Goal: Find specific page/section: Find specific page/section

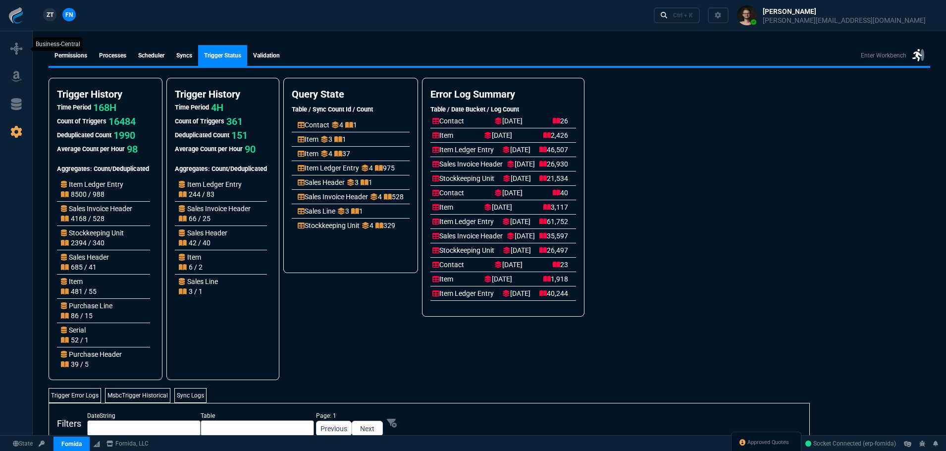
click at [17, 54] on nx-icon at bounding box center [16, 49] width 12 height 14
select select "1: BROV"
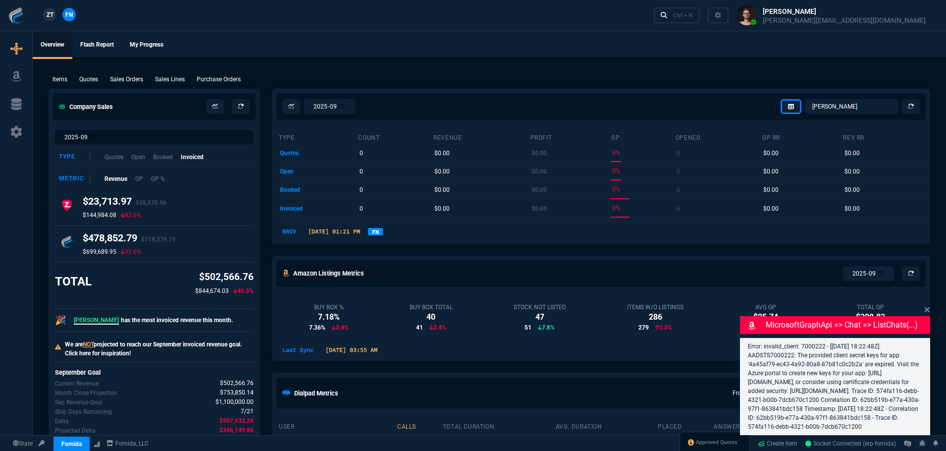
click at [283, 35] on ul "Overview Flash Report My Progress" at bounding box center [489, 44] width 913 height 26
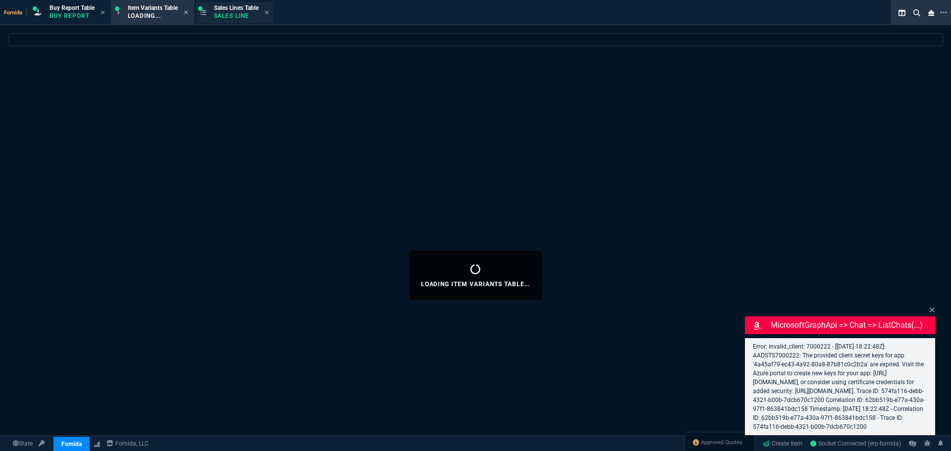
click at [237, 9] on span "Sales Lines Table" at bounding box center [236, 7] width 45 height 7
select select "1: BROV"
select select
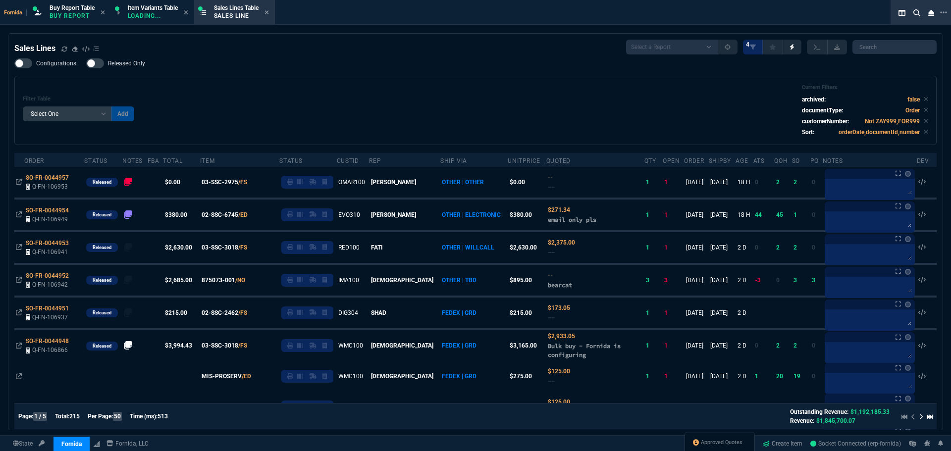
click at [133, 14] on p "Loading..." at bounding box center [153, 16] width 50 height 8
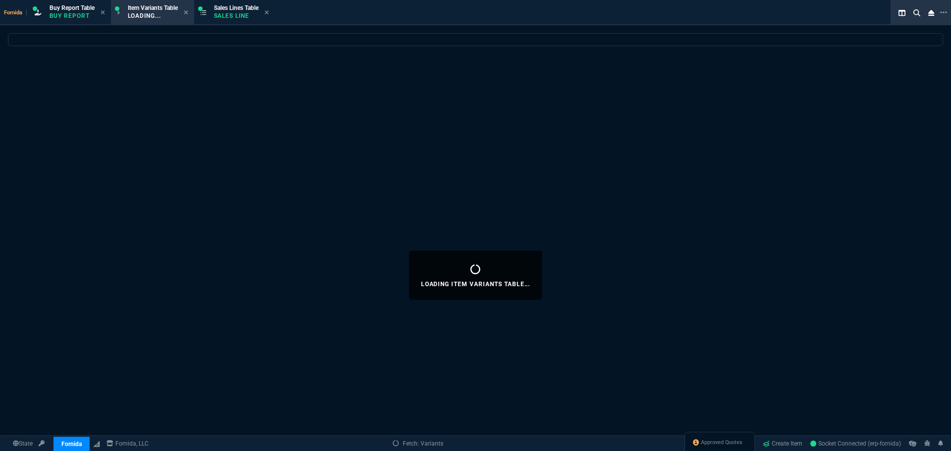
click at [452, 97] on div "Loading Item Variants Table..." at bounding box center [475, 275] width 951 height 484
select select
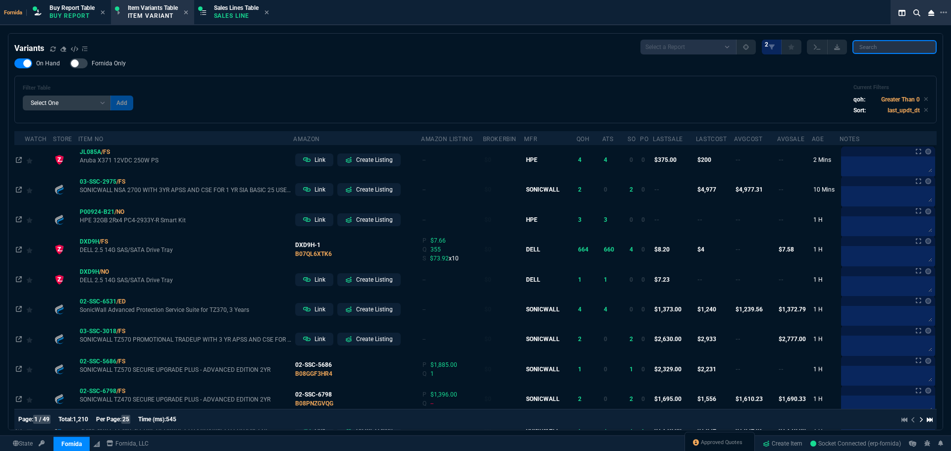
click at [888, 49] on input "search" at bounding box center [894, 47] width 84 height 14
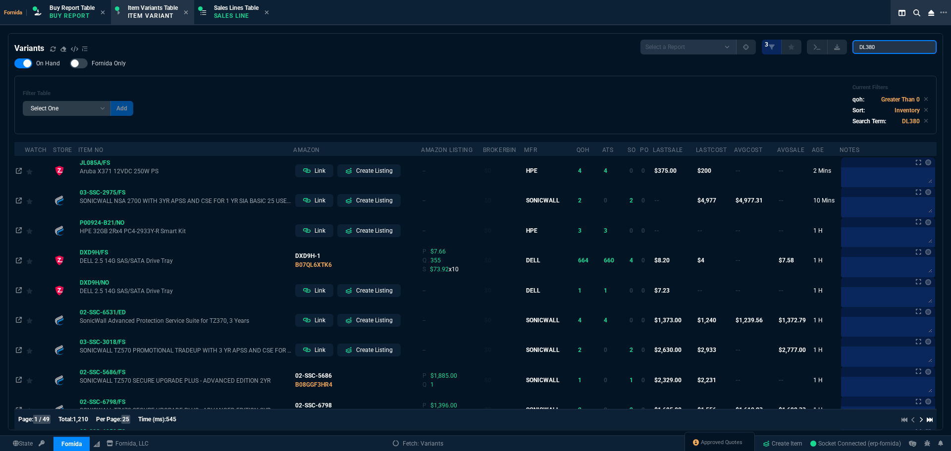
type input "DL380"
drag, startPoint x: 365, startPoint y: 61, endPoint x: 655, endPoint y: 427, distance: 466.8
click at [365, 61] on div "On Hand Fornida Only Filter Table Select One Add Filter () Age (daysAgo) Amazon…" at bounding box center [475, 96] width 922 height 76
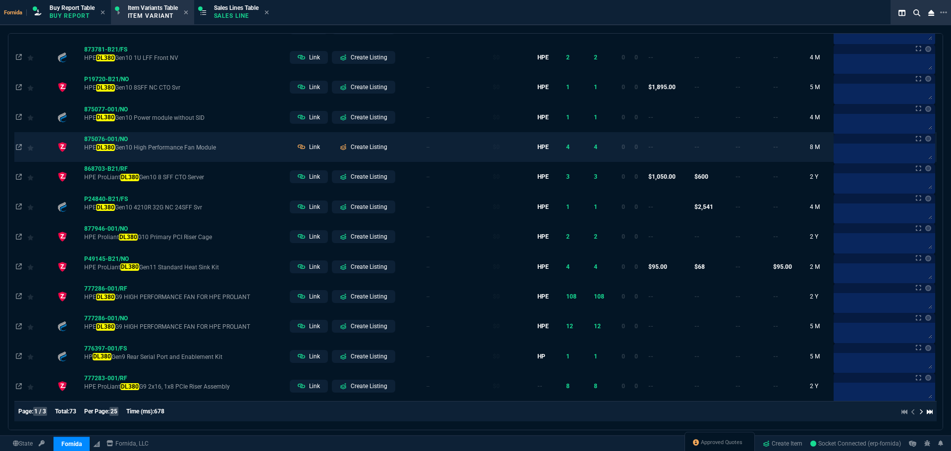
scroll to position [504, 0]
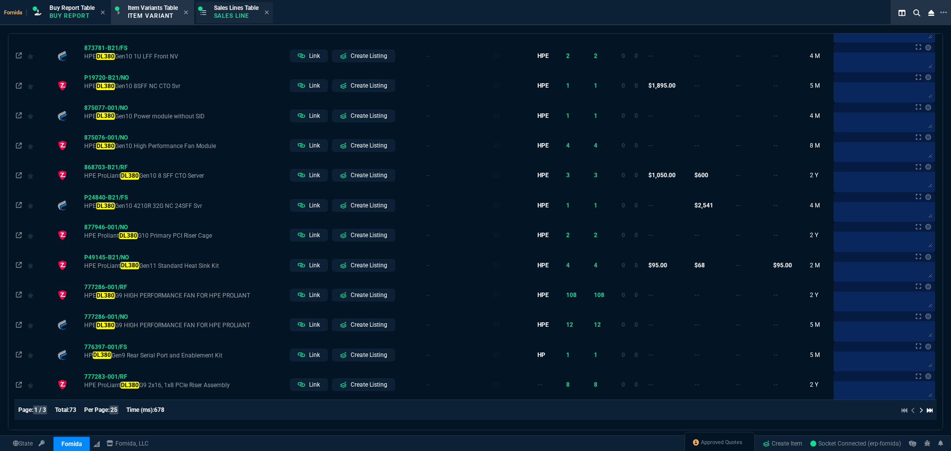
click at [256, 20] on div "Sales Lines Table Sales Line" at bounding box center [236, 12] width 45 height 17
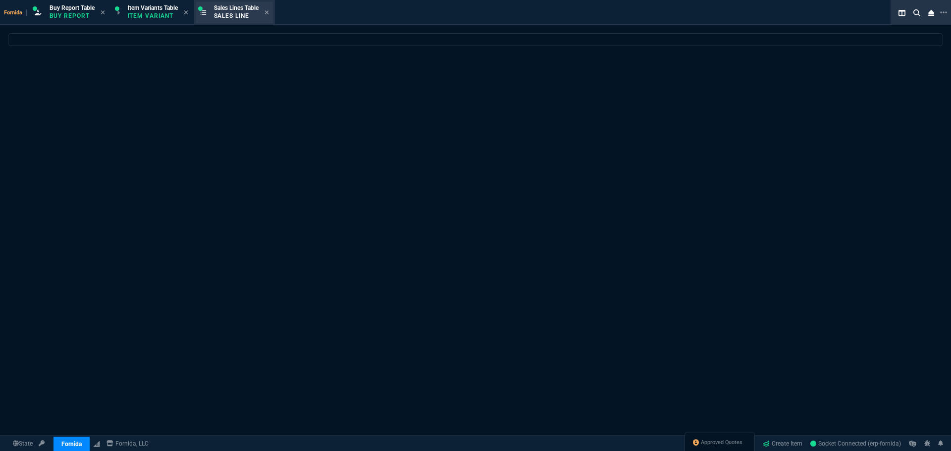
scroll to position [0, 0]
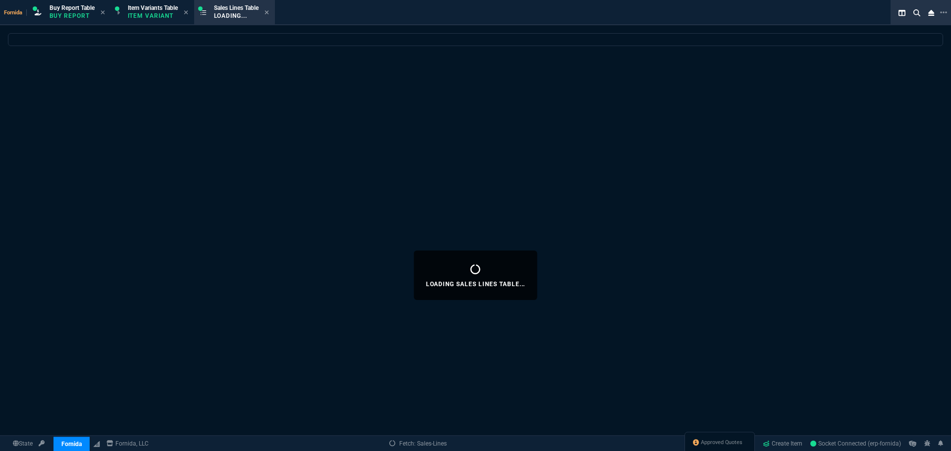
select select
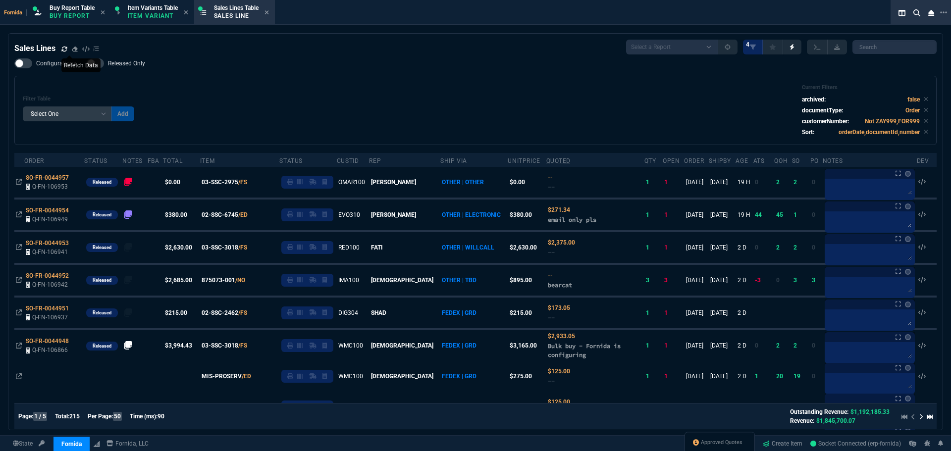
click at [65, 46] on icon at bounding box center [64, 49] width 6 height 6
